Goal: Navigation & Orientation: Find specific page/section

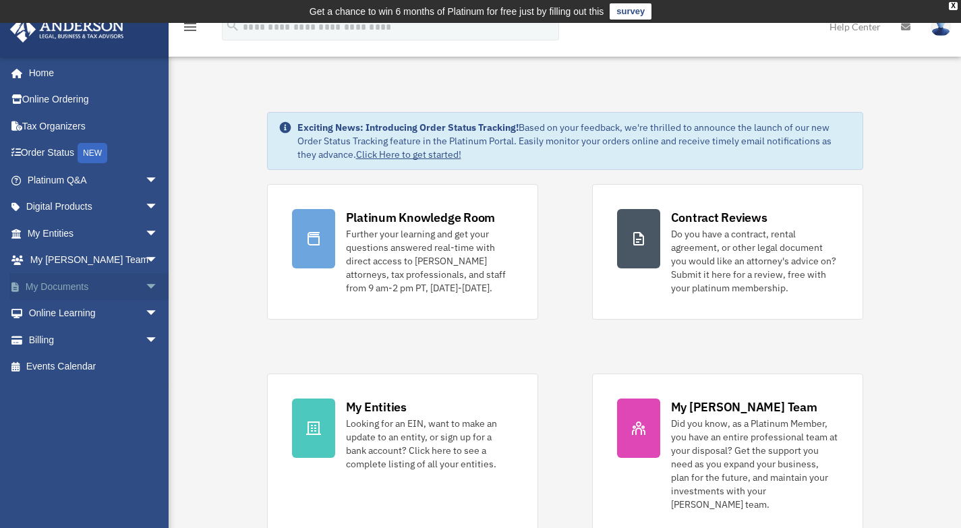
click at [79, 283] on link "My Documents arrow_drop_down" at bounding box center [93, 286] width 169 height 27
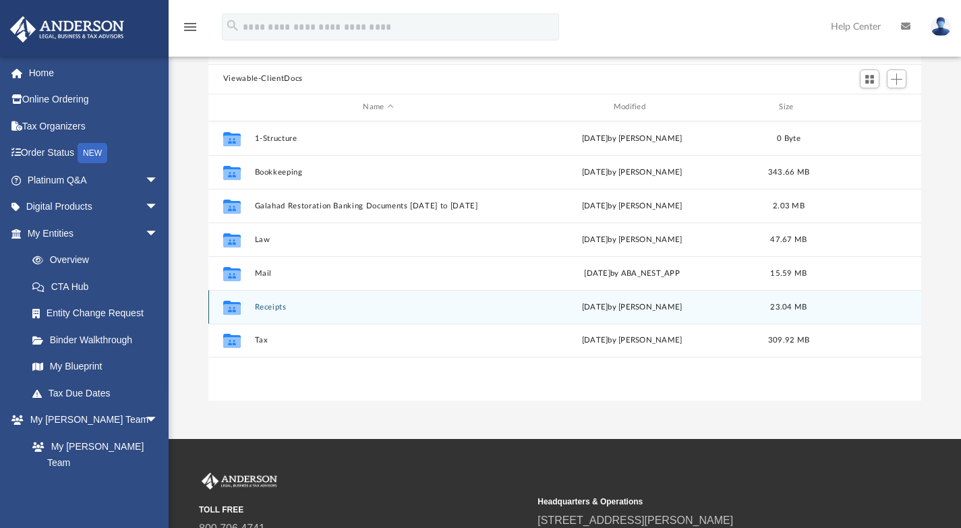
scroll to position [135, 0]
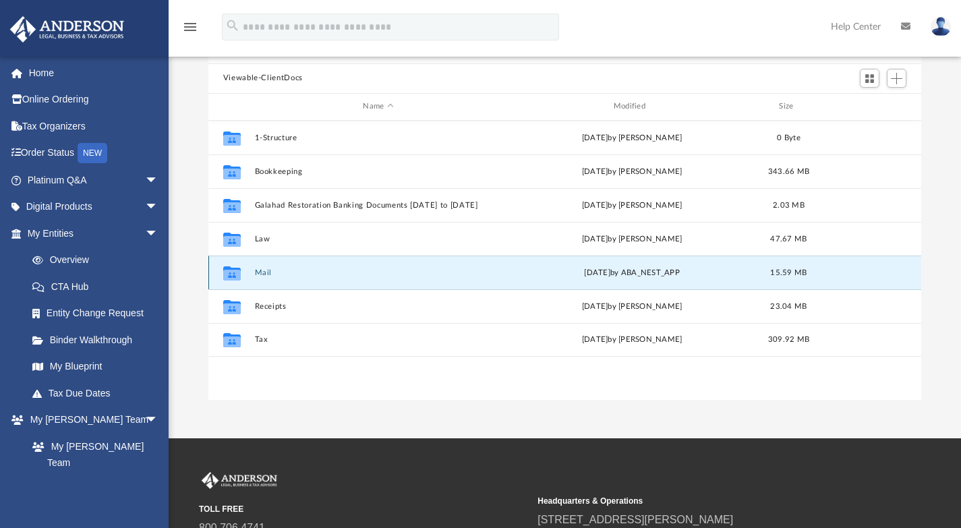
click at [258, 275] on button "Mail" at bounding box center [378, 272] width 248 height 9
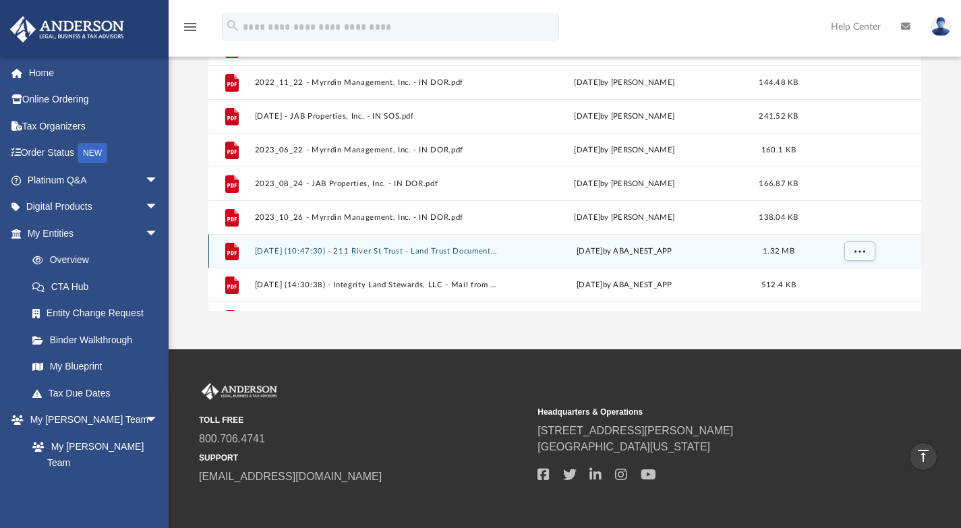
scroll to position [0, 0]
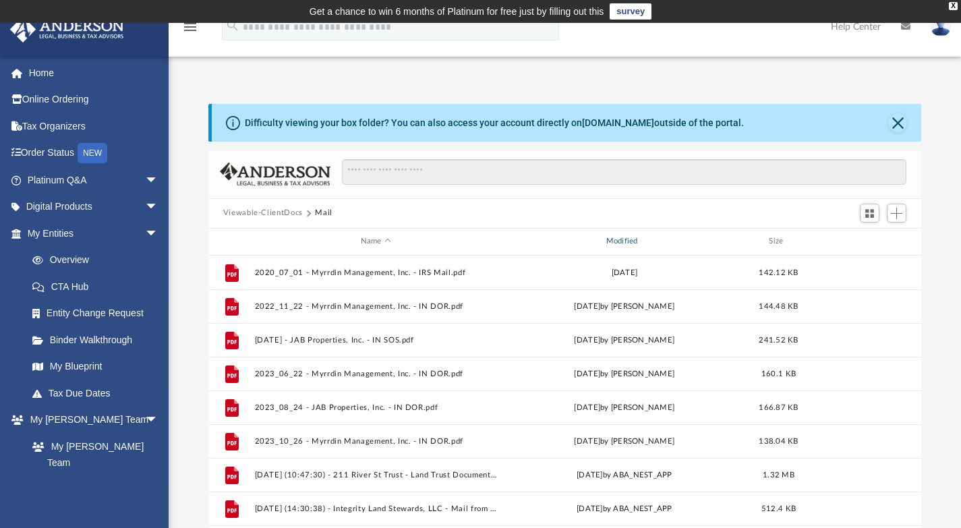
click at [627, 247] on div "Modified" at bounding box center [624, 241] width 243 height 12
click at [628, 238] on div "Modified" at bounding box center [624, 241] width 243 height 12
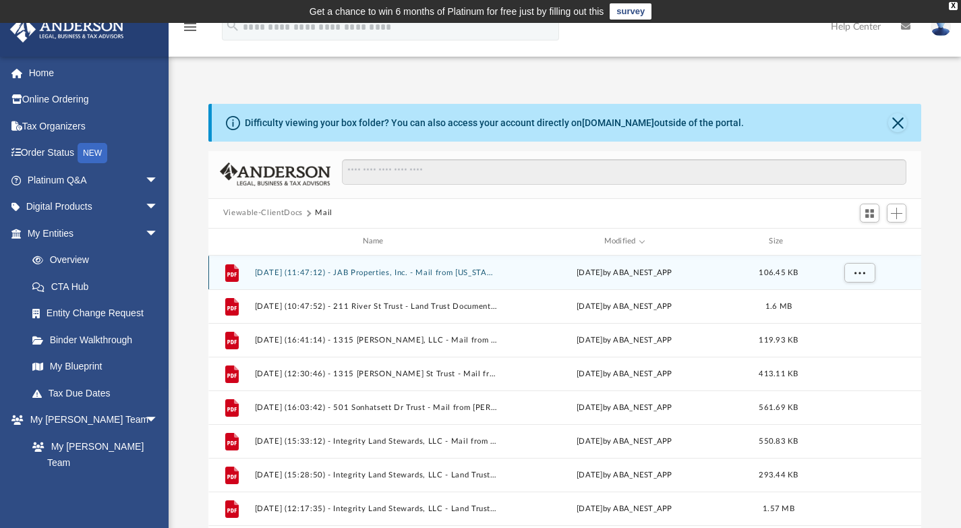
click at [311, 280] on div "File [DATE] (11:47:12) - JAB Properties, Inc. - Mail from [US_STATE] SECRETARY …" at bounding box center [565, 273] width 714 height 34
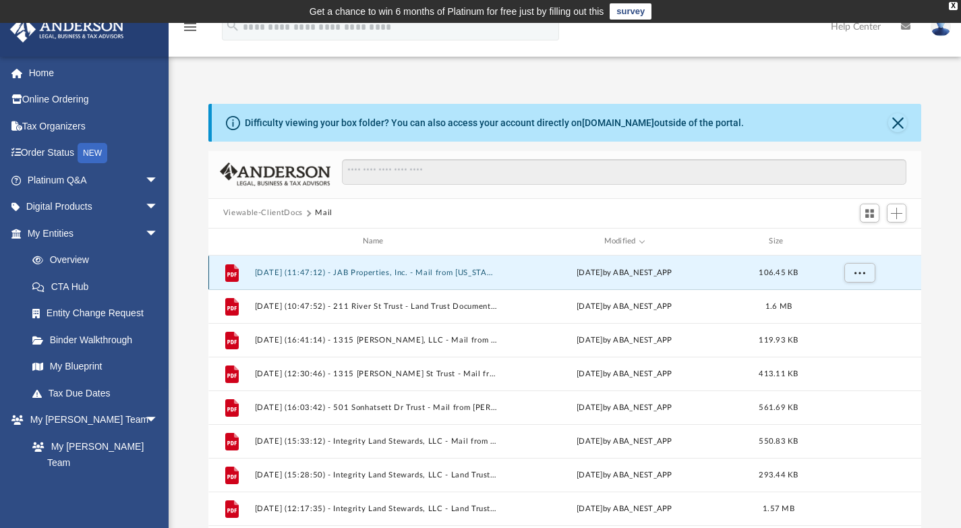
click at [335, 271] on button "[DATE] (11:47:12) - JAB Properties, Inc. - Mail from [US_STATE] SECRETARY OF ST…" at bounding box center [375, 272] width 243 height 9
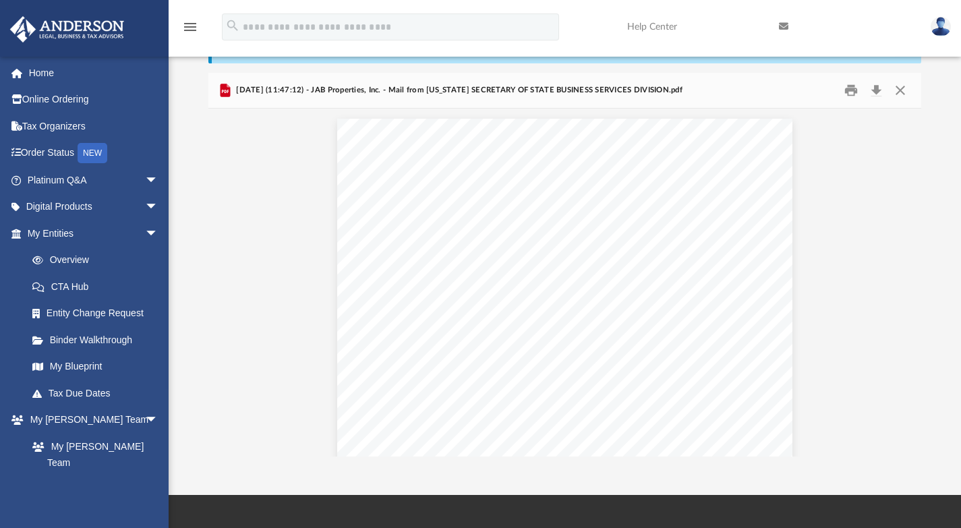
scroll to position [74, 0]
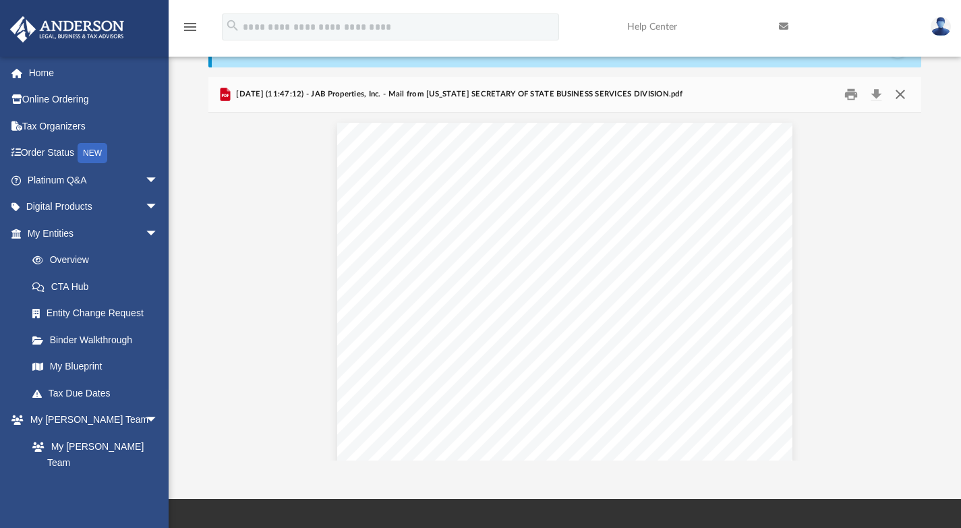
click at [903, 96] on button "Close" at bounding box center [900, 94] width 24 height 21
